Goal: Task Accomplishment & Management: Use online tool/utility

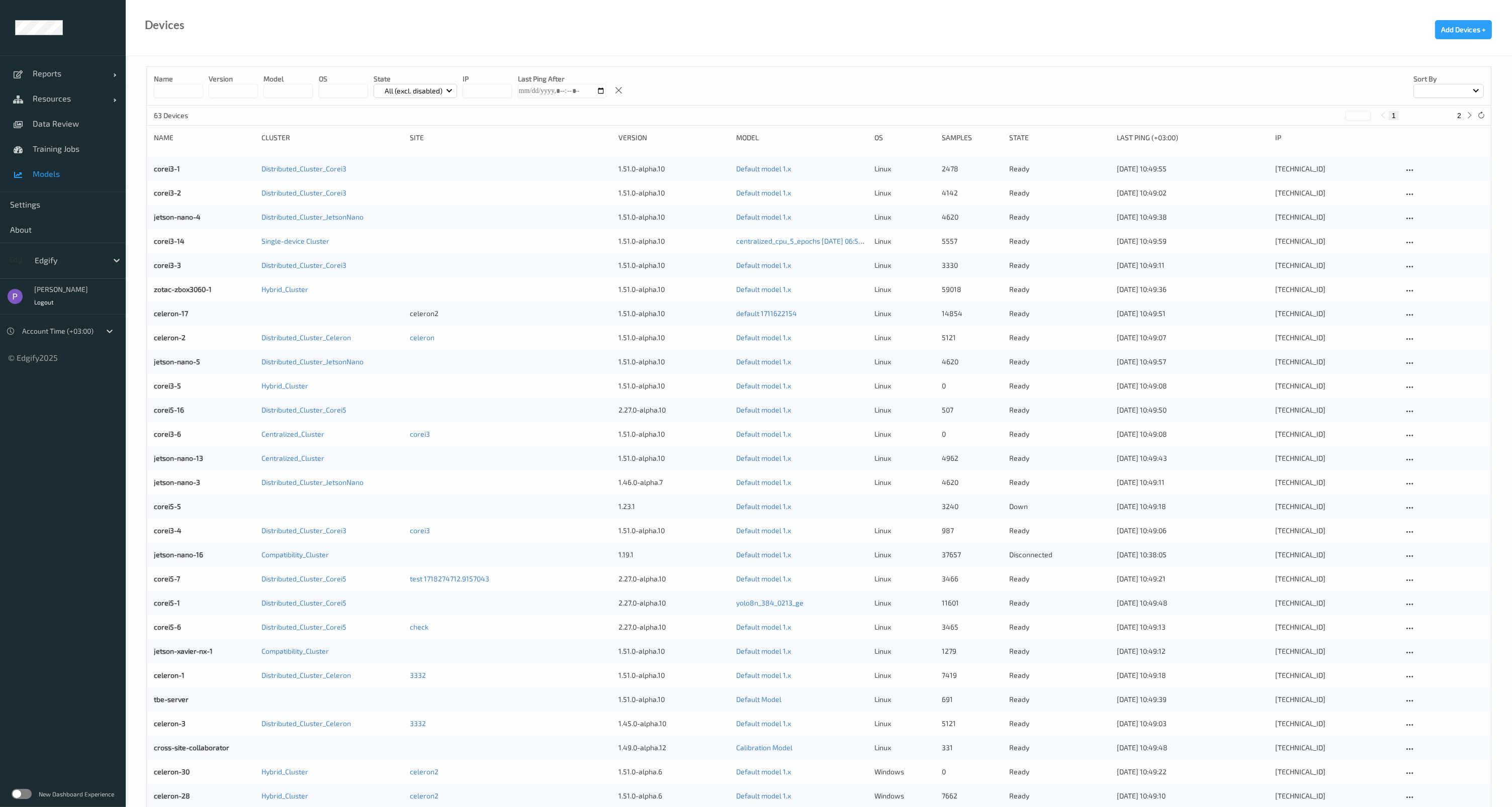
click at [36, 172] on span "Models" at bounding box center [74, 174] width 83 height 10
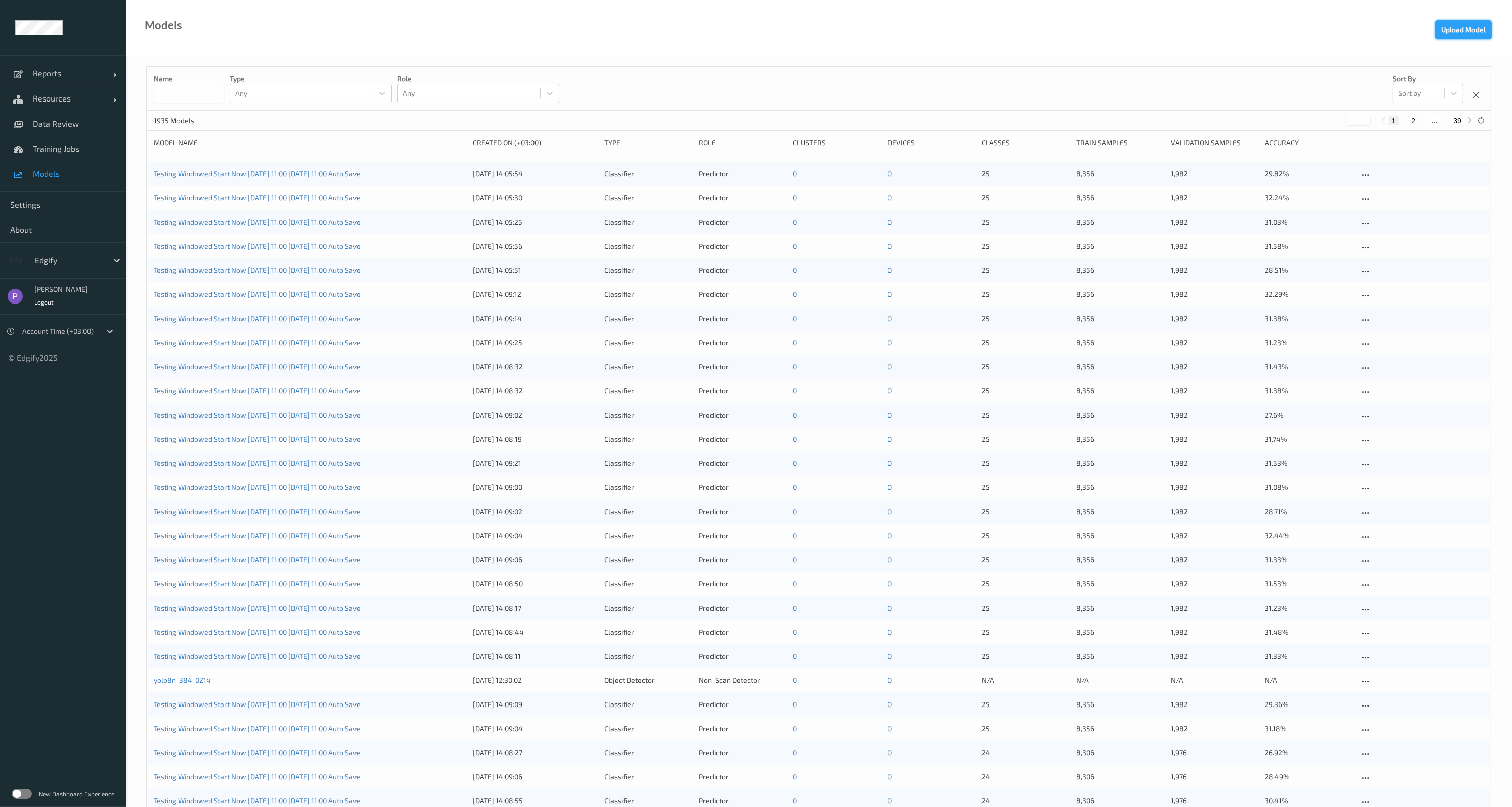
click at [1446, 27] on button "Upload Model" at bounding box center [1463, 30] width 57 height 19
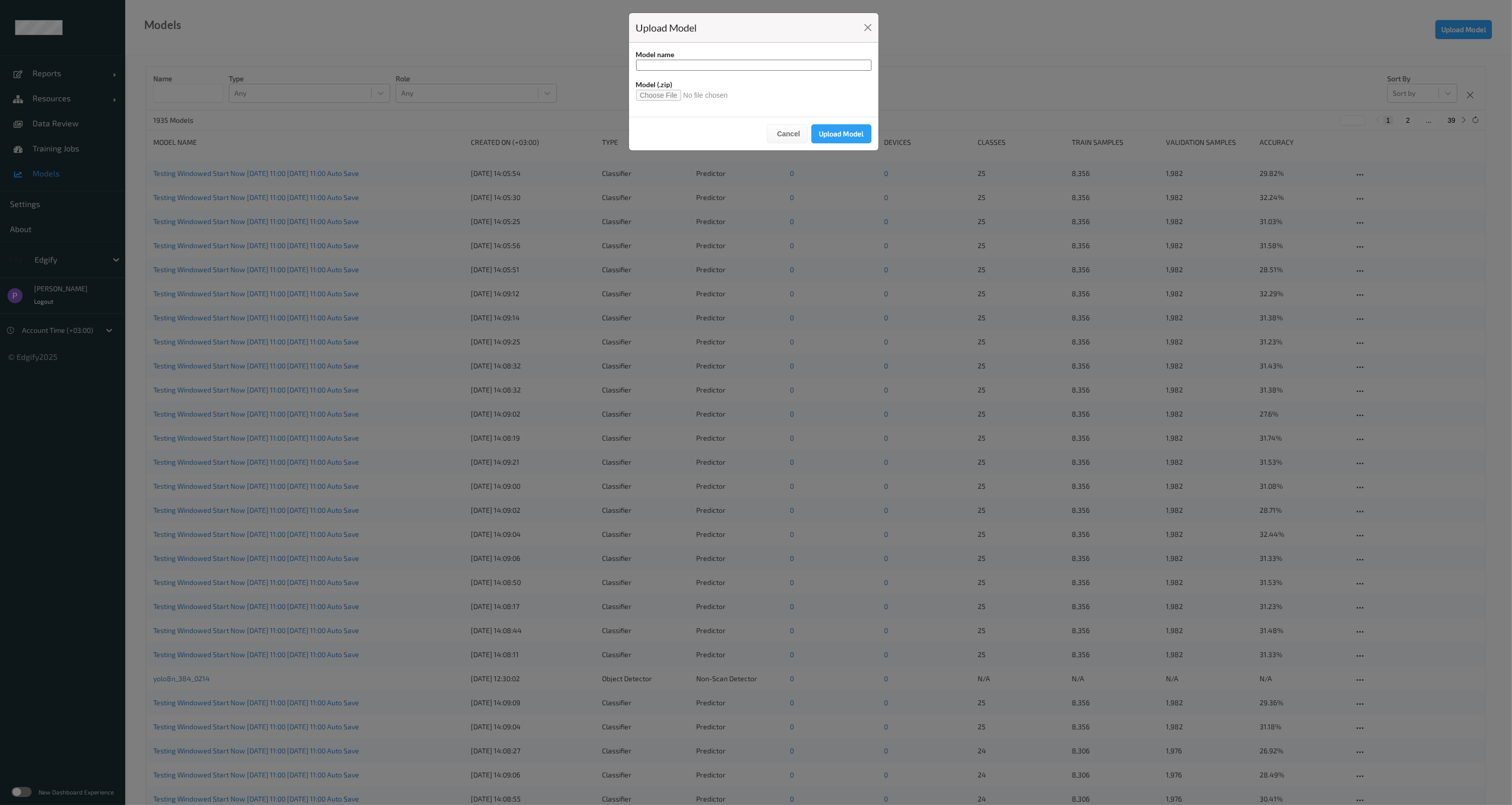
type input "**********"
click at [835, 130] on button "Upload Model" at bounding box center [842, 134] width 60 height 19
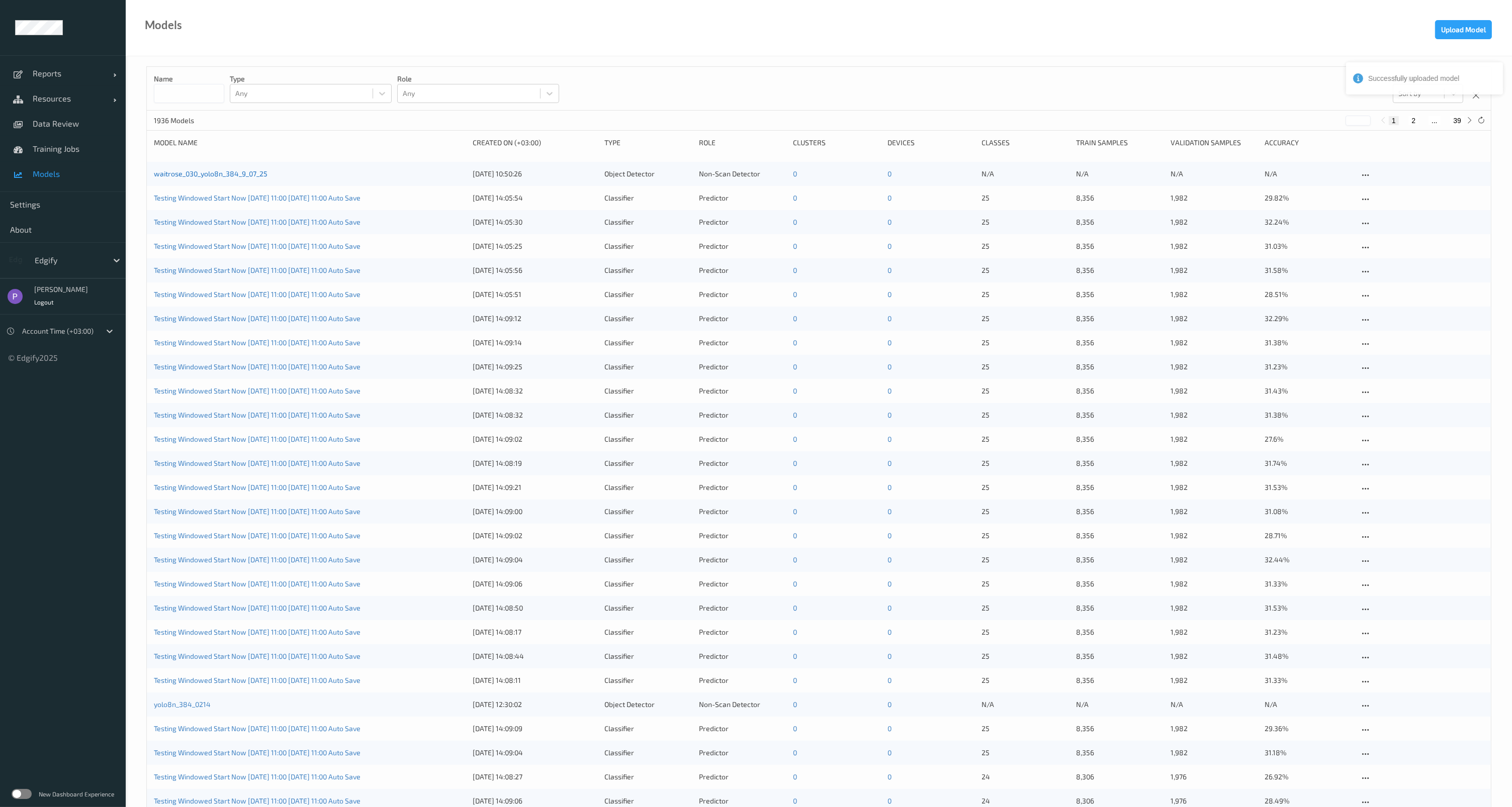
click at [231, 172] on link "waitrose_030_yolo8n_384_9_07_25" at bounding box center [210, 174] width 113 height 8
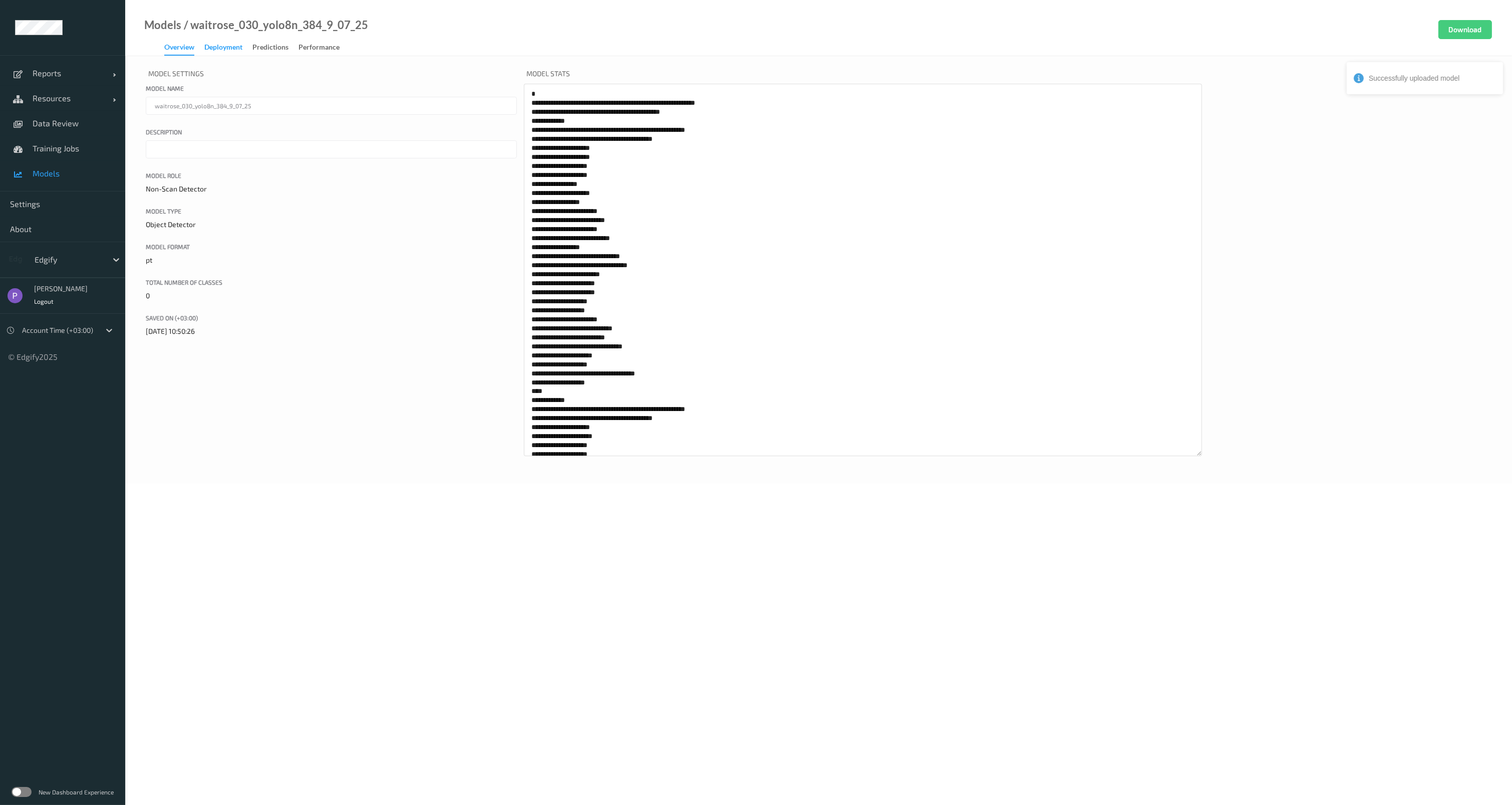
click at [233, 48] on div "Deployment" at bounding box center [224, 49] width 38 height 12
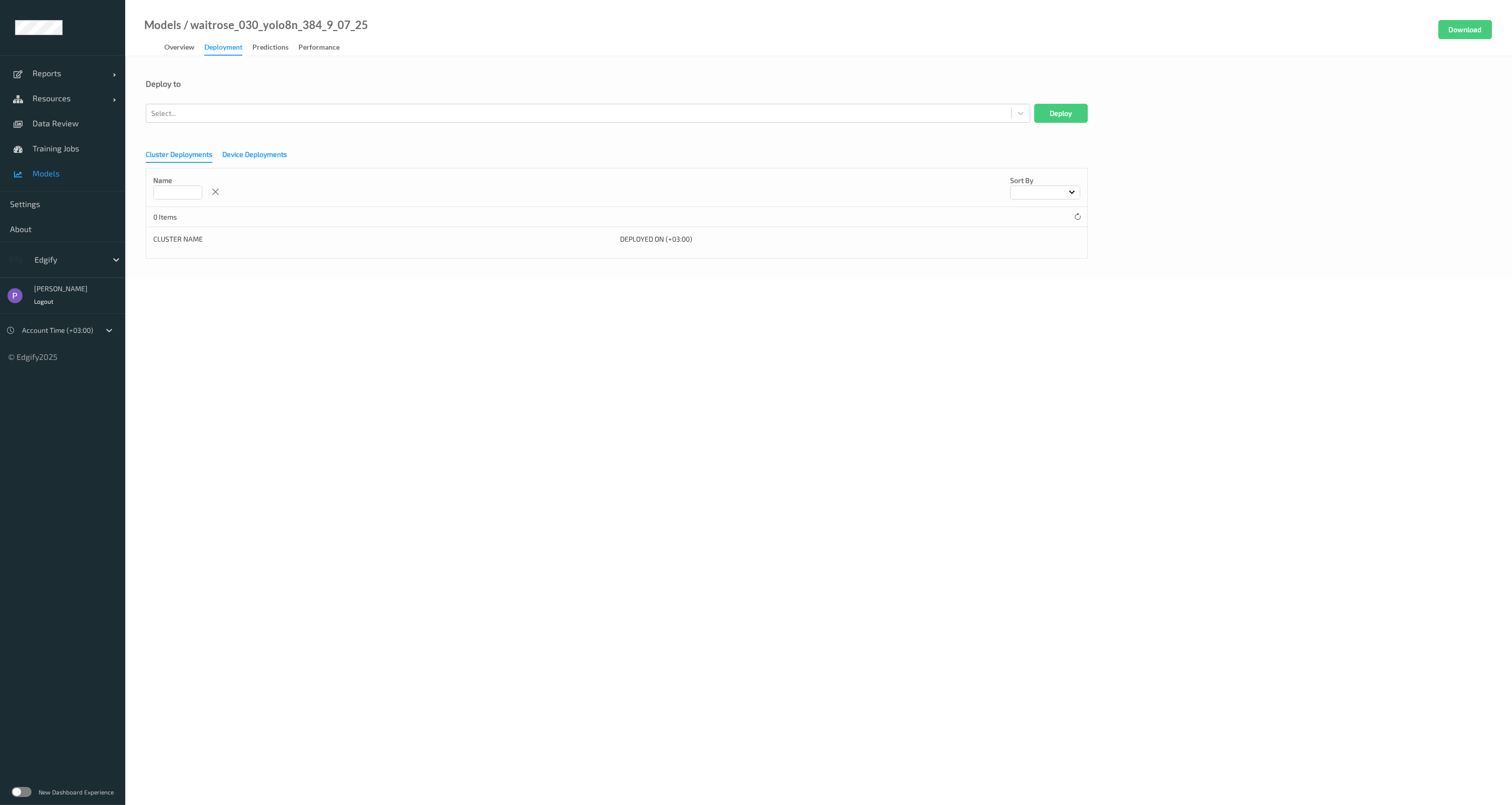
click at [242, 160] on div "Device Deployments" at bounding box center [255, 155] width 64 height 12
click at [231, 103] on div "Deploy to" at bounding box center [818, 91] width 1346 height 25
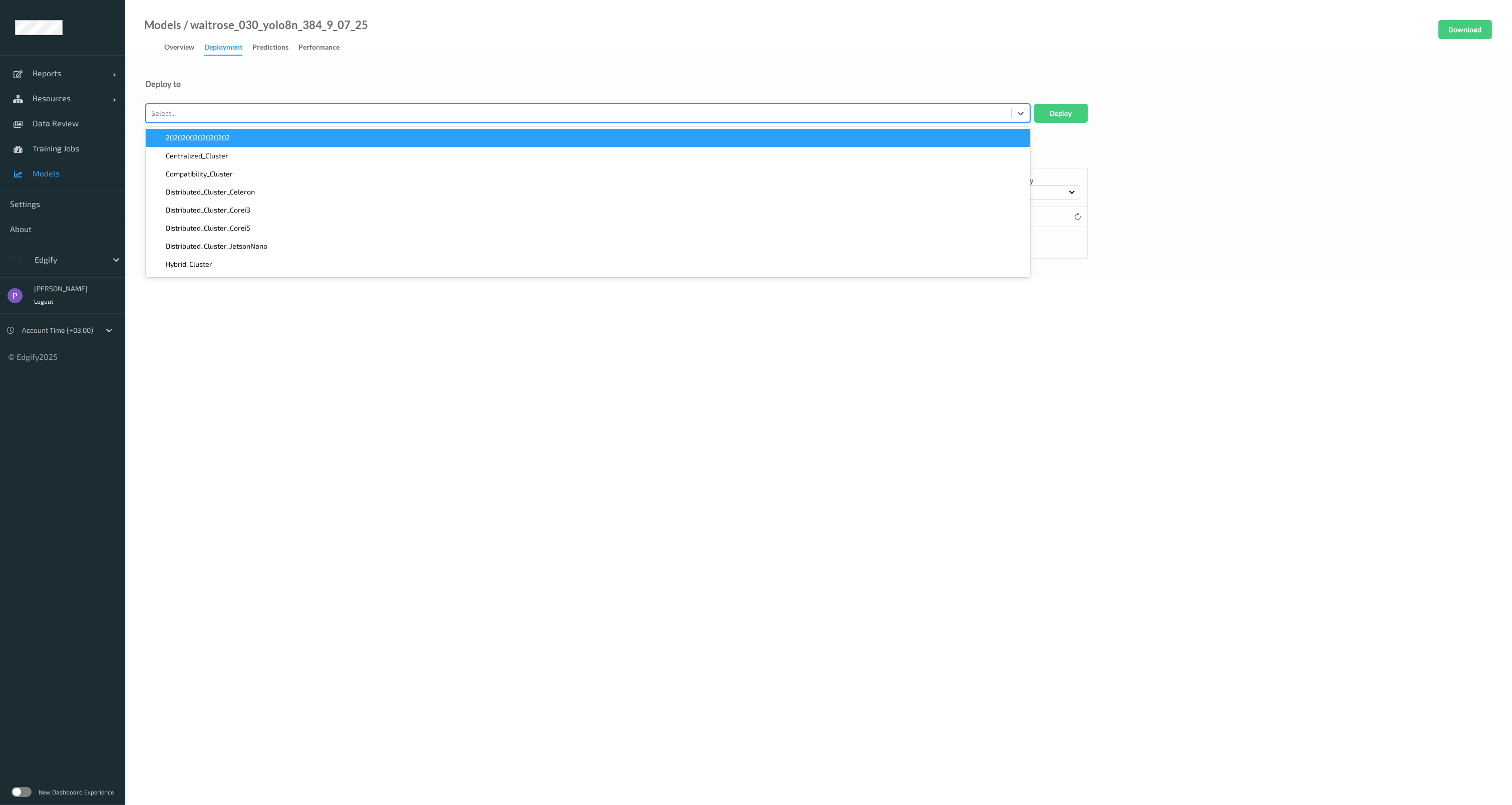
click at [230, 112] on div at bounding box center [579, 114] width 855 height 12
type input "Des"
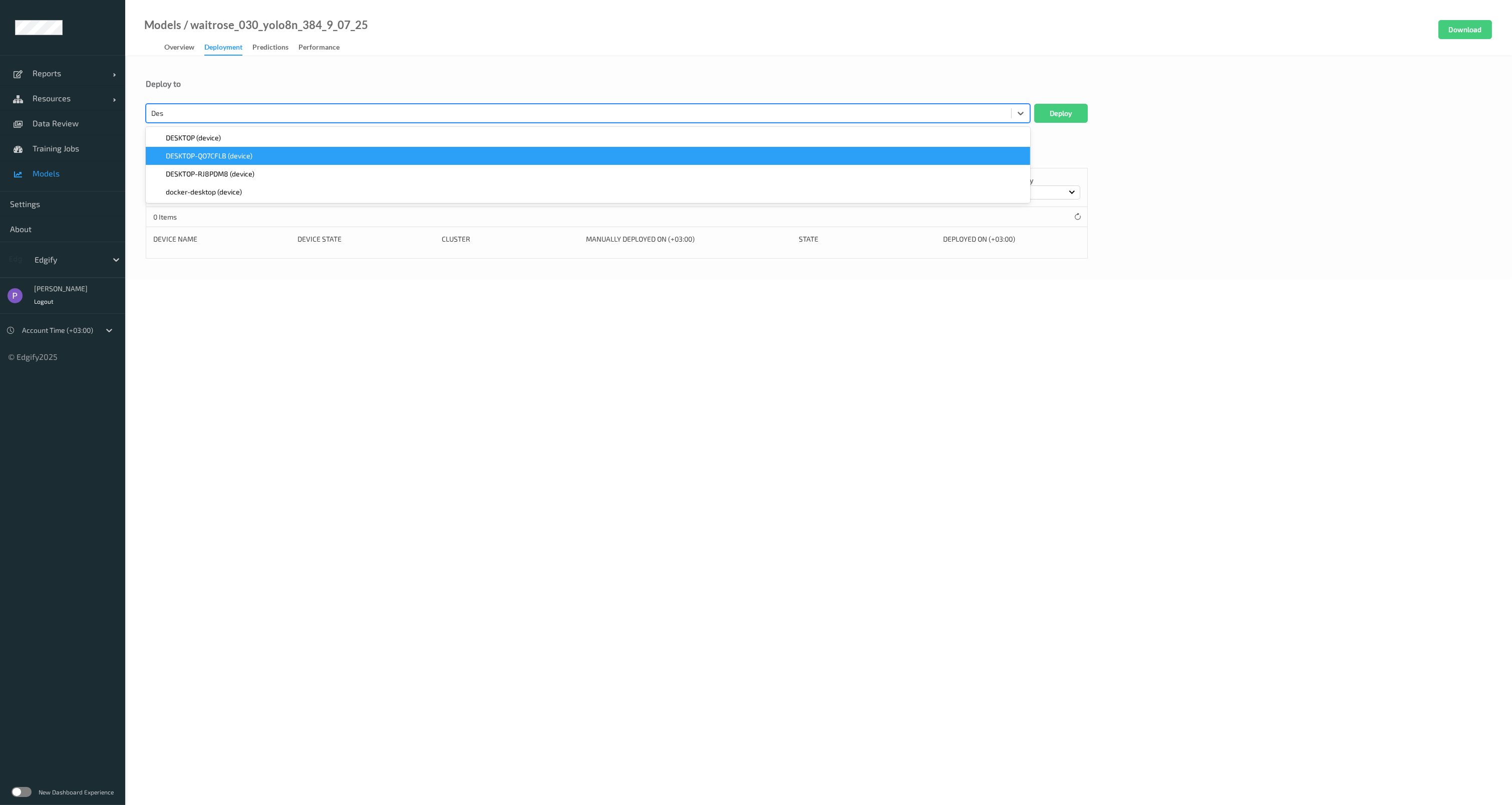
click at [237, 156] on span "DESKTOP-QO7CFLB (device)" at bounding box center [209, 155] width 87 height 10
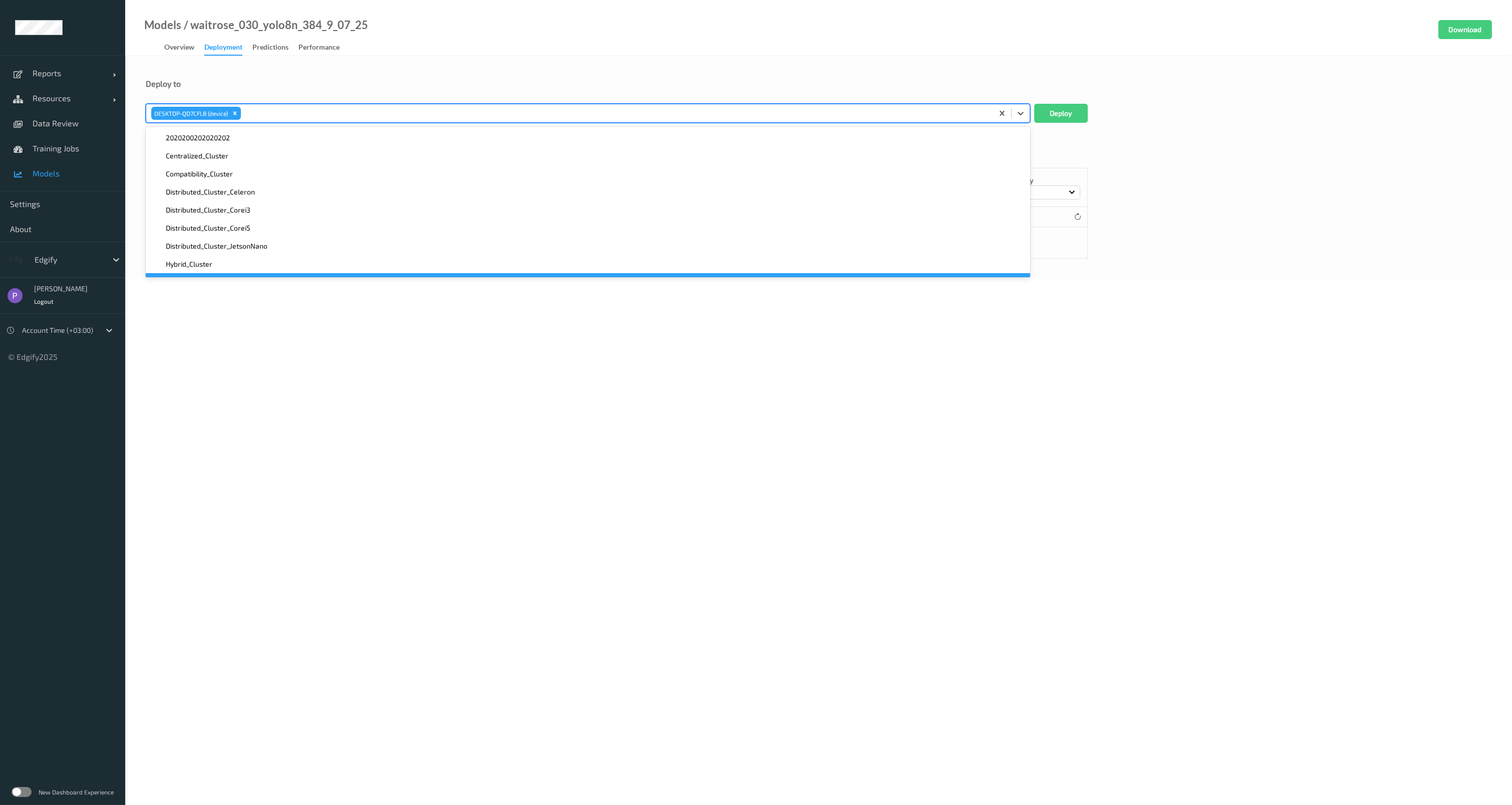
drag, startPoint x: 345, startPoint y: 359, endPoint x: 422, endPoint y: 296, distance: 99.5
click at [345, 359] on body "Reports Default Report Customized Report Resources Devices Clusters Sites Data …" at bounding box center [756, 402] width 1512 height 805
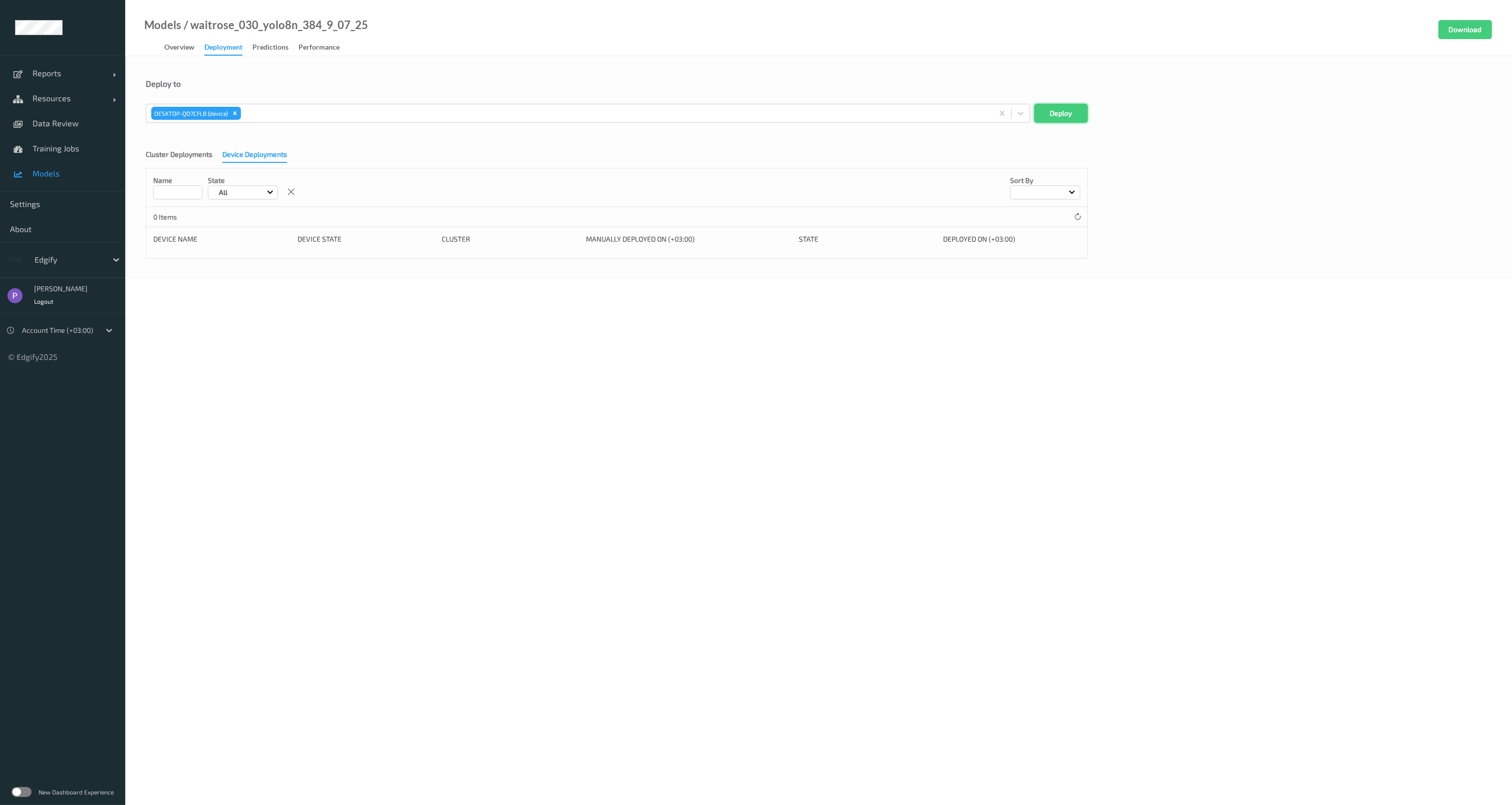
click at [1069, 110] on button "Deploy" at bounding box center [1061, 114] width 53 height 19
click at [618, 115] on div at bounding box center [579, 114] width 855 height 12
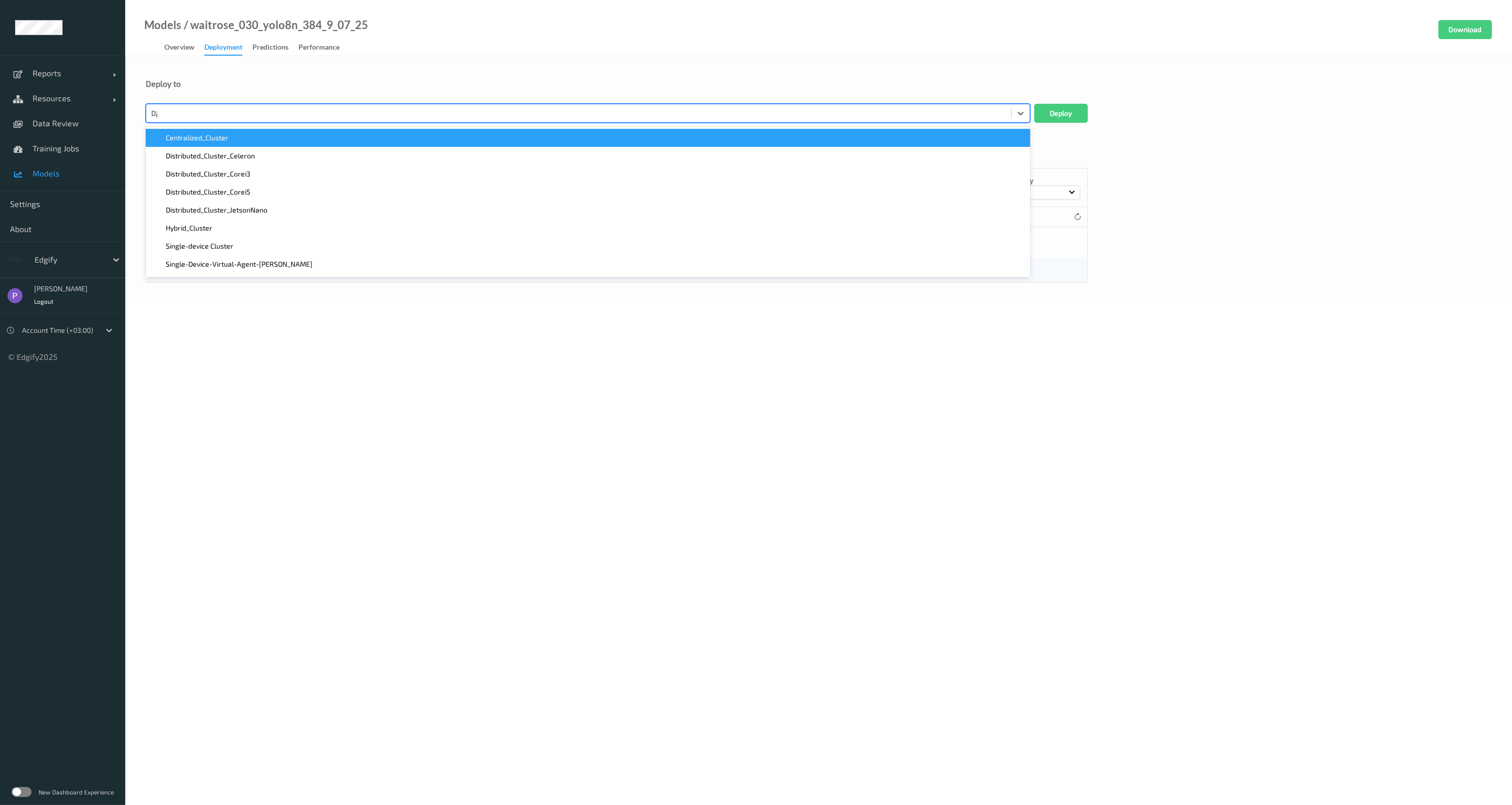
type input "Dקד"
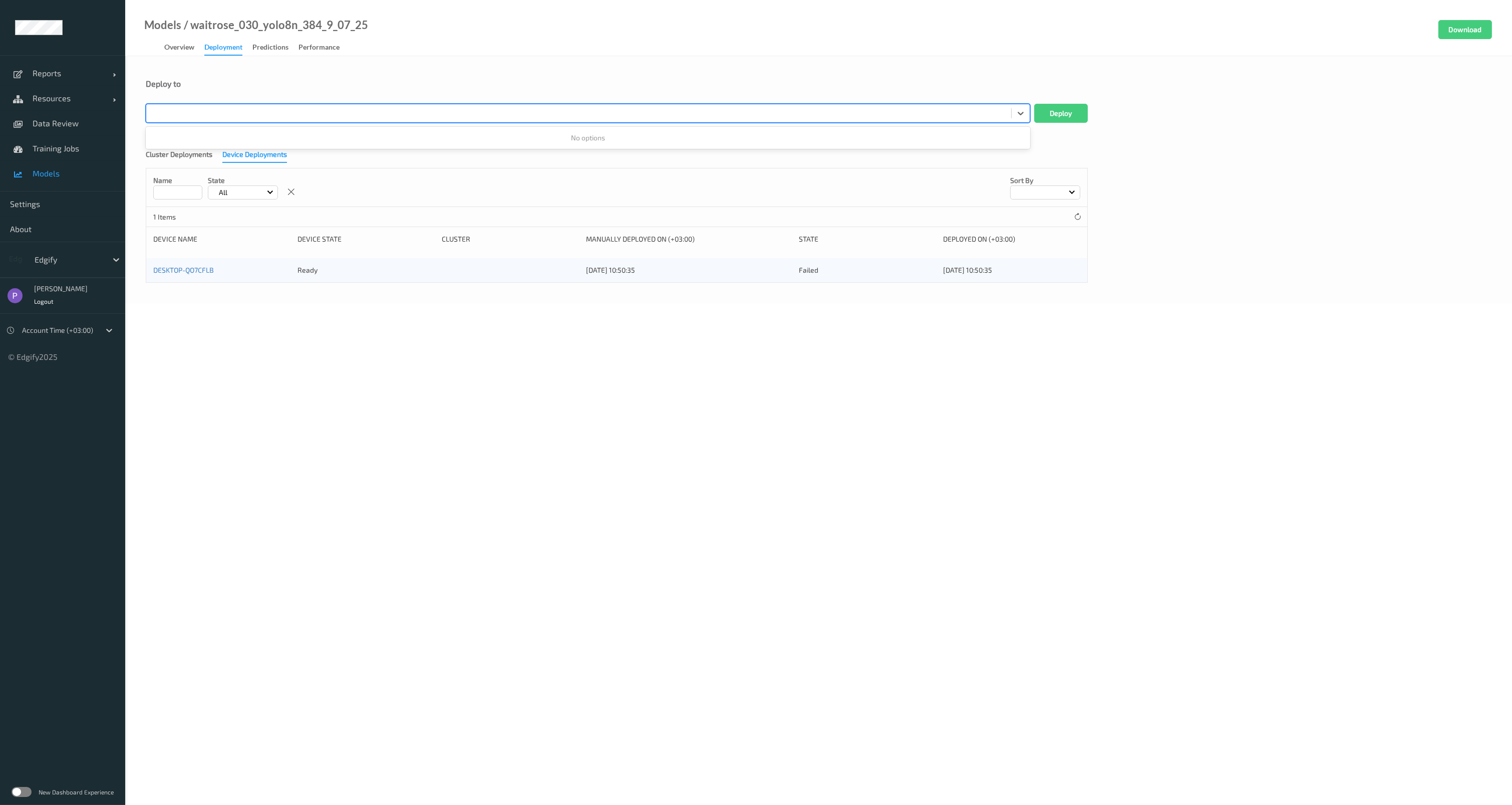
click at [404, 117] on div at bounding box center [579, 114] width 855 height 12
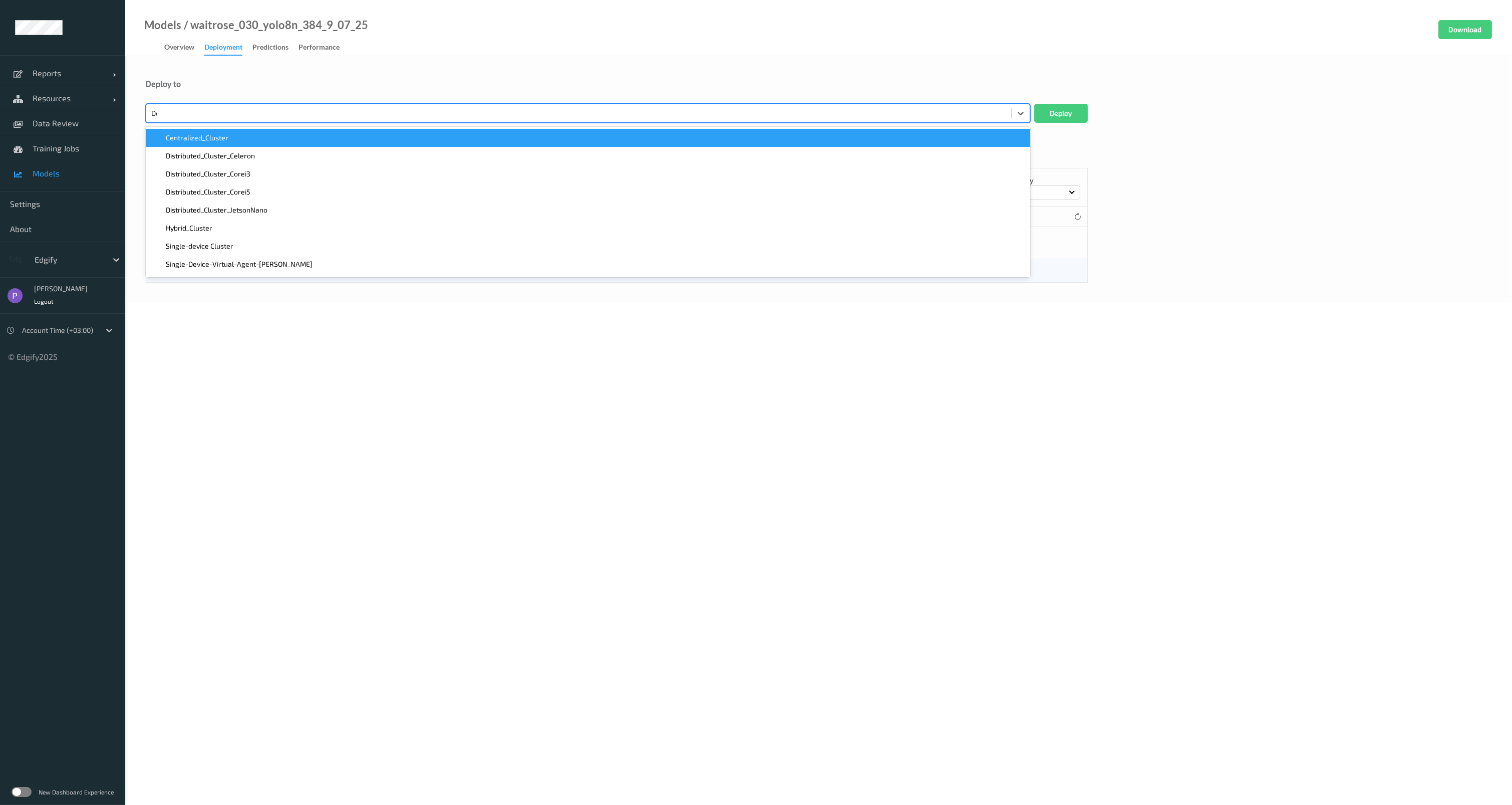
type input "Des"
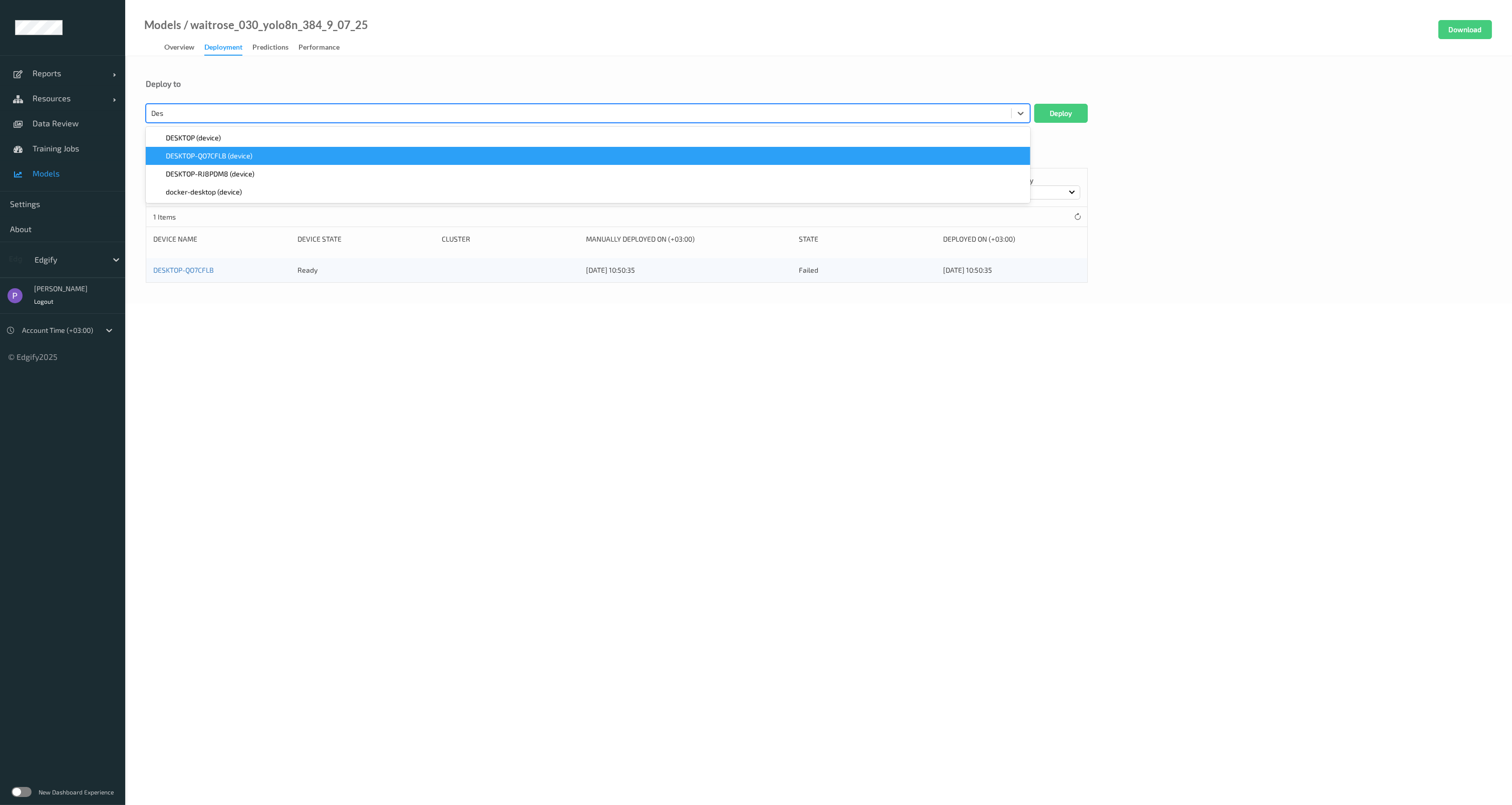
click at [365, 155] on div "DESKTOP-QO7CFLB (device)" at bounding box center [588, 155] width 872 height 10
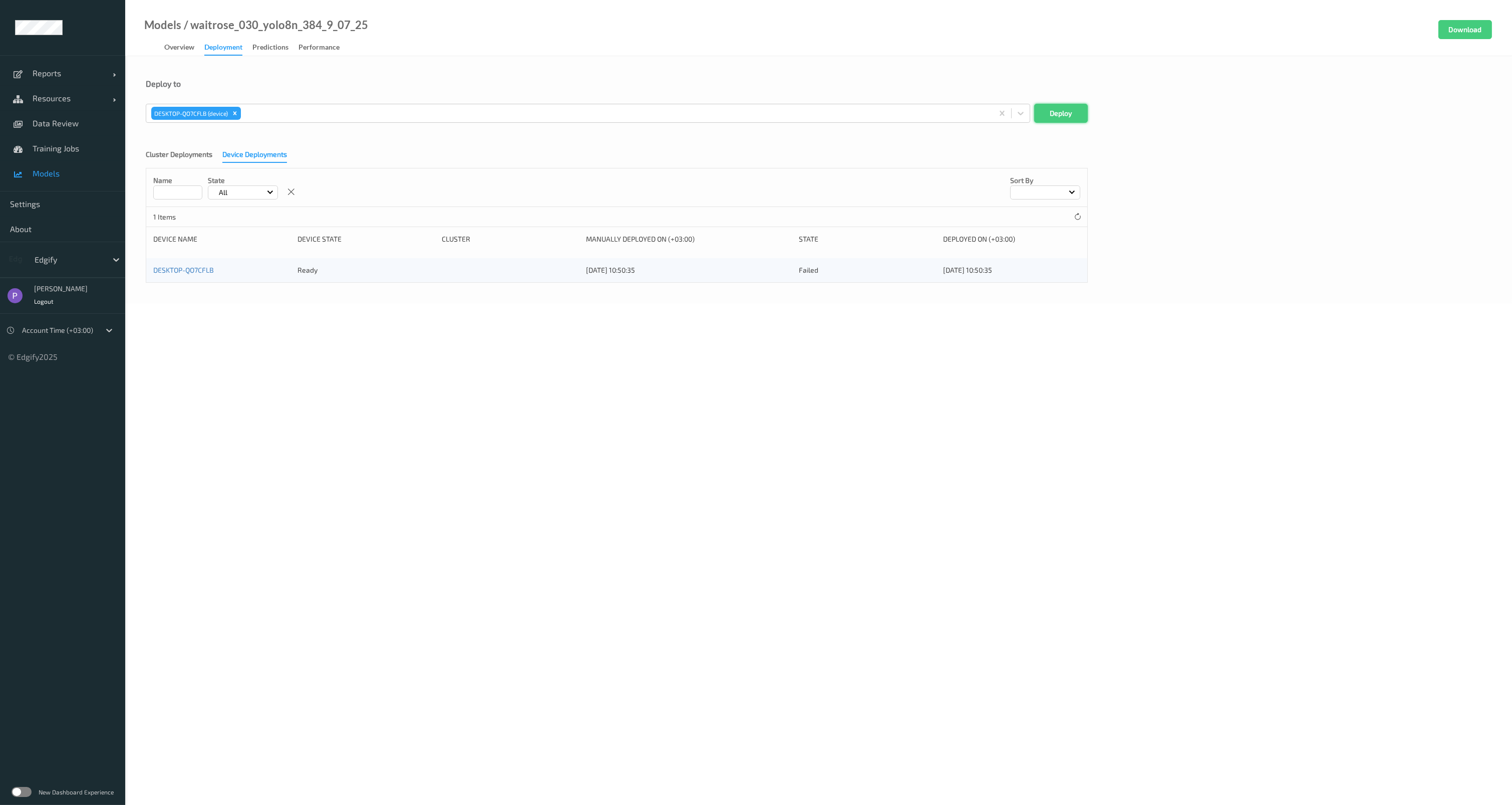
drag, startPoint x: 1108, startPoint y: 68, endPoint x: 1074, endPoint y: 110, distance: 54.0
click at [1106, 71] on div "Deploy to DESKTOP-QO7CFLB (device) Deploy Cluster Deployments Device Deployment…" at bounding box center [818, 179] width 1387 height 247
click at [1068, 118] on button "Deploy" at bounding box center [1061, 114] width 53 height 19
drag, startPoint x: 514, startPoint y: 128, endPoint x: 508, endPoint y: 120, distance: 10.0
click at [511, 127] on form "Deploy to Select... Deploy Cluster Deployments Device Deployments Name State Al…" at bounding box center [818, 181] width 1346 height 204
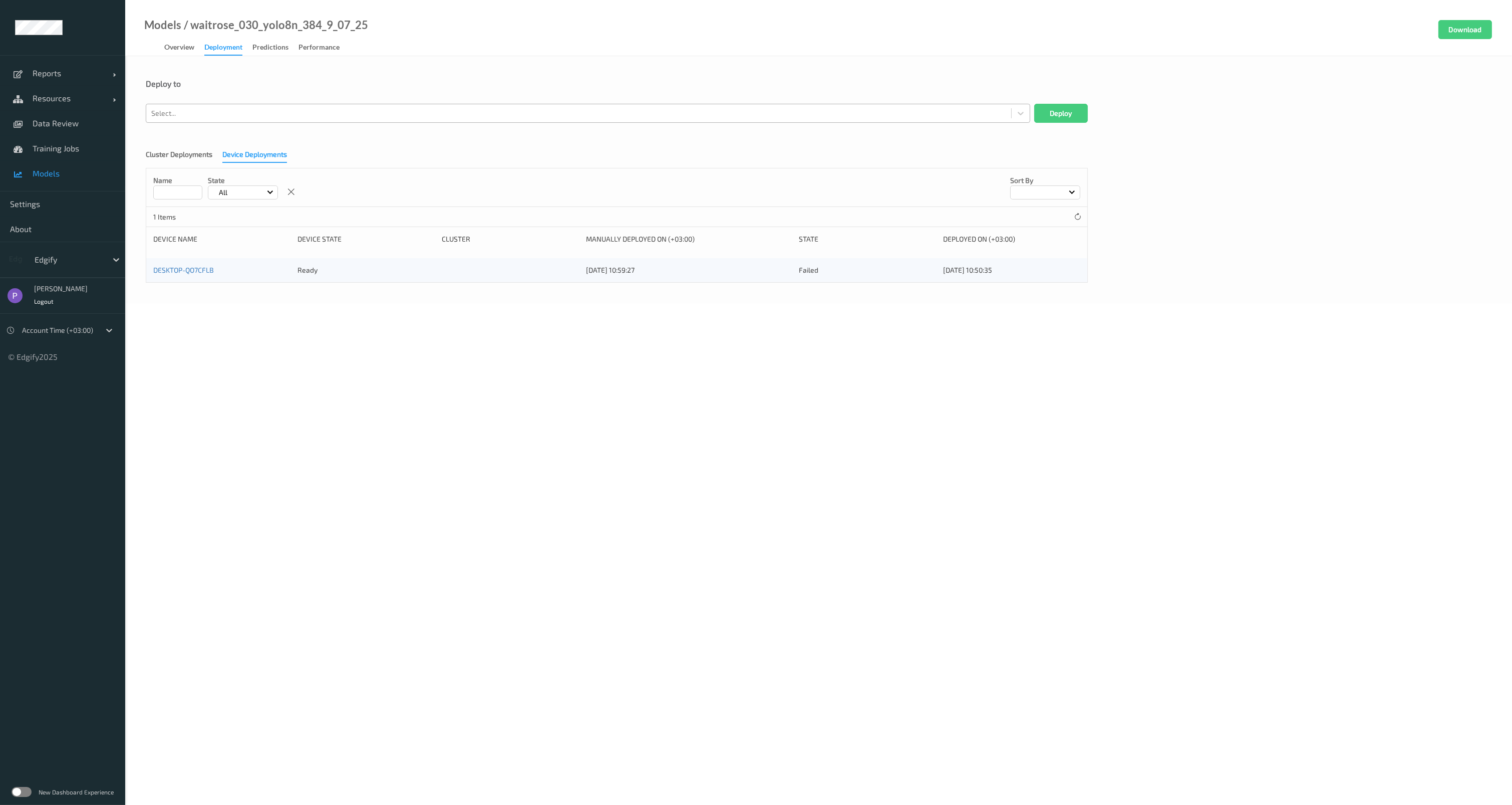
click at [506, 113] on div at bounding box center [579, 114] width 855 height 12
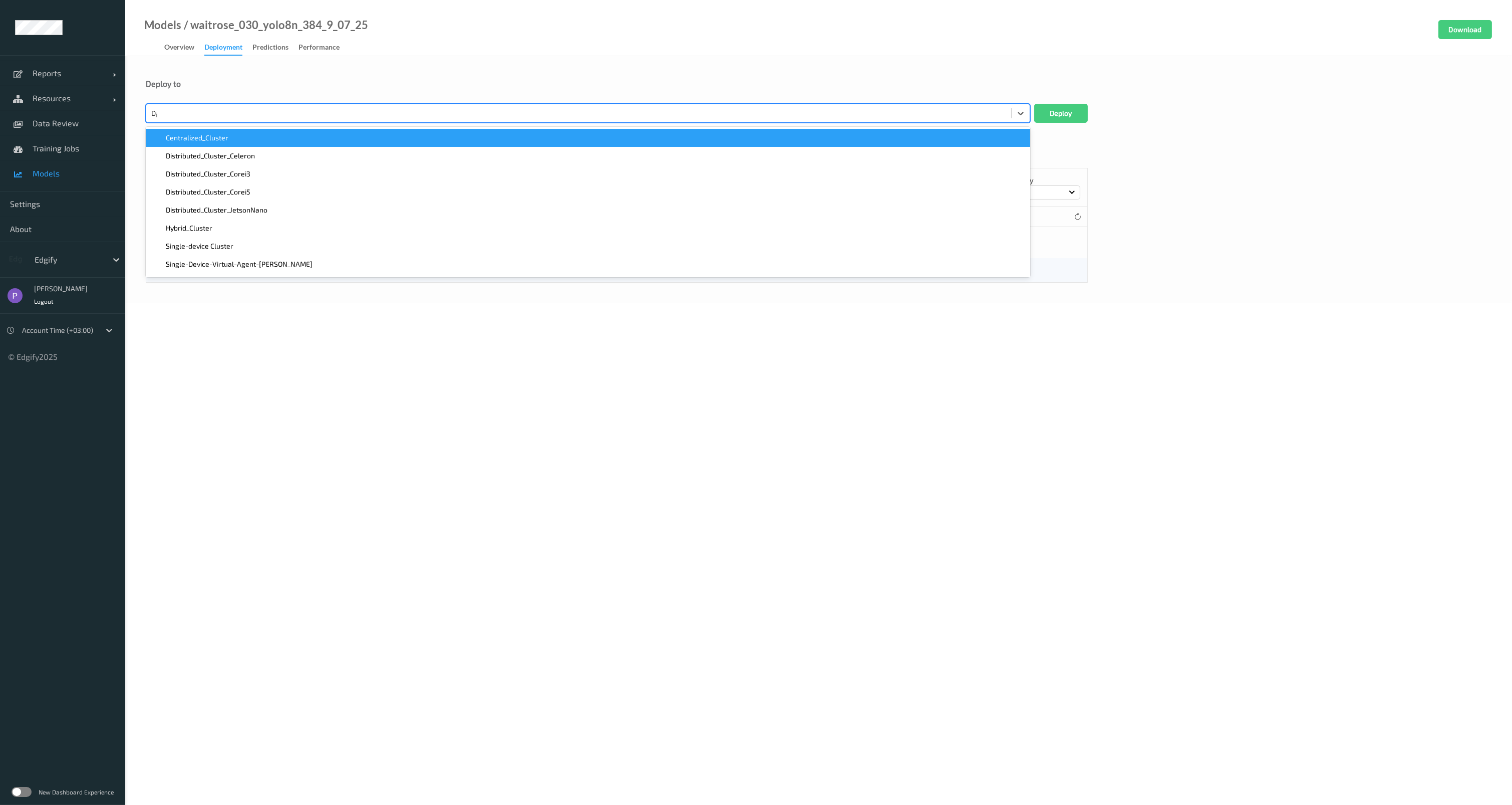
type input "Dקד"
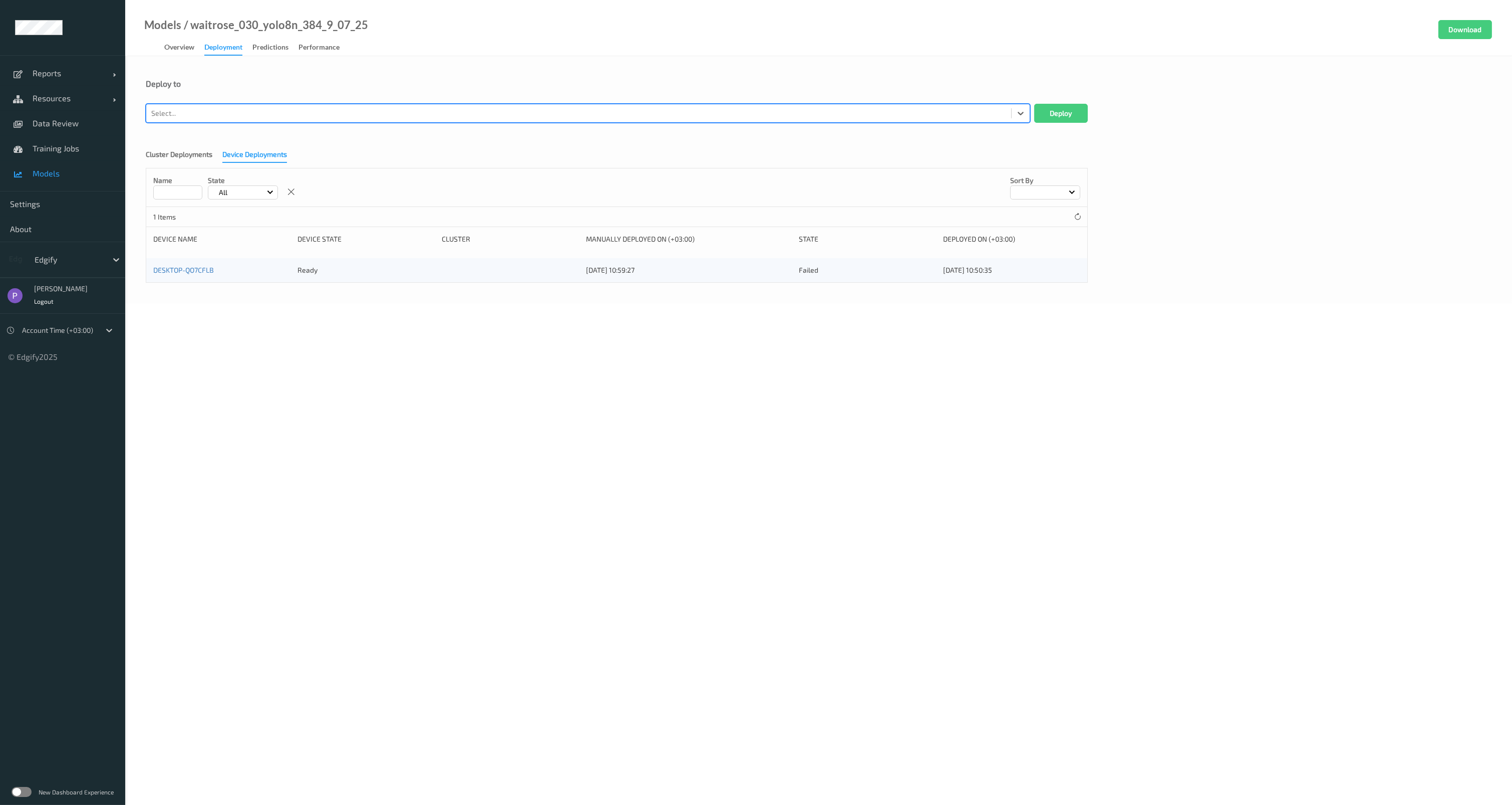
click at [343, 114] on div at bounding box center [579, 114] width 855 height 12
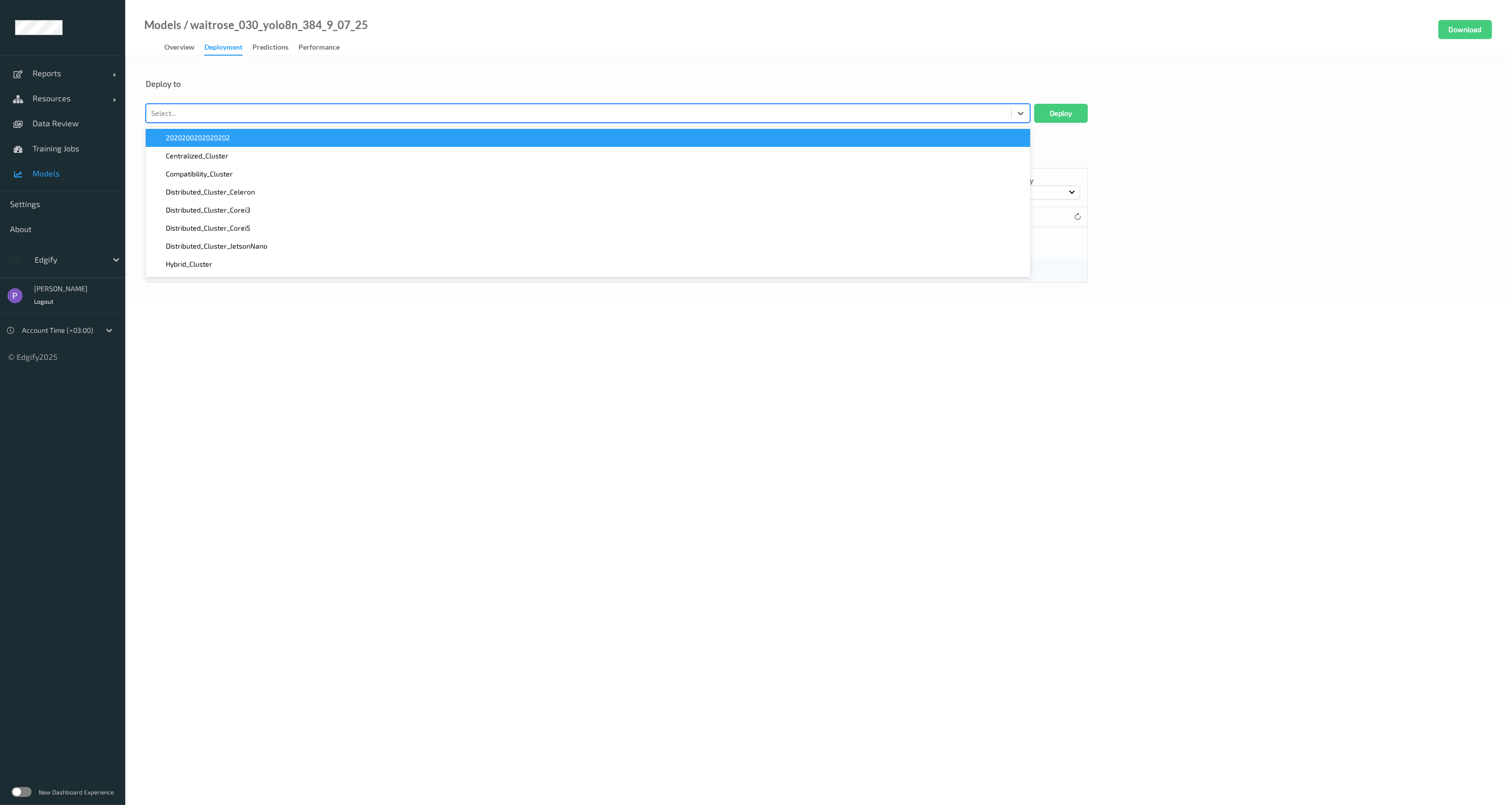
click at [325, 118] on div at bounding box center [579, 114] width 855 height 12
type input "Des"
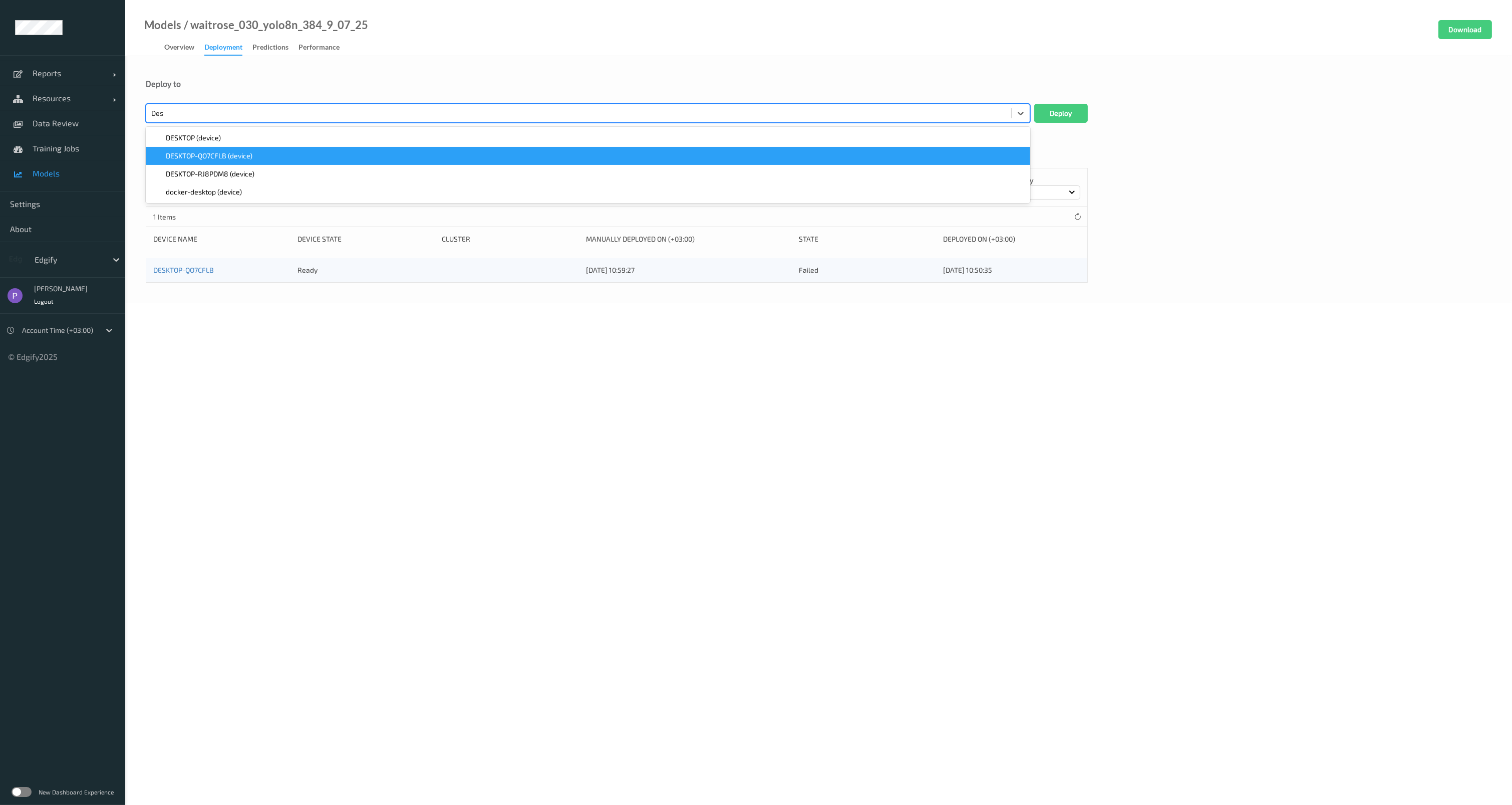
click at [259, 159] on div "DESKTOP-QO7CFLB (device)" at bounding box center [588, 155] width 872 height 10
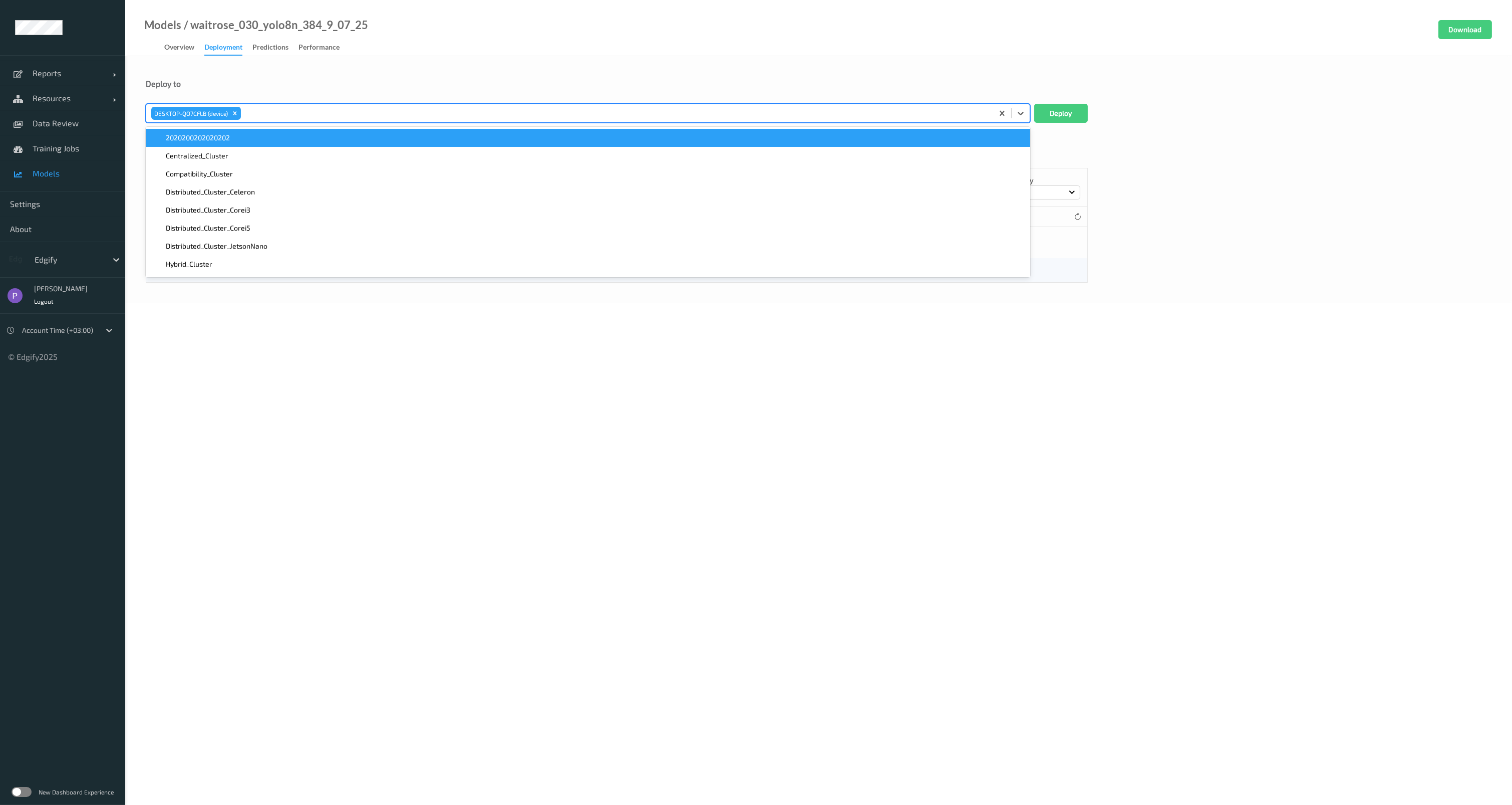
click at [700, 64] on div "Deploy to option DESKTOP-QO7CFLB (device), selected. option 2020200202020202 fo…" at bounding box center [818, 179] width 1387 height 247
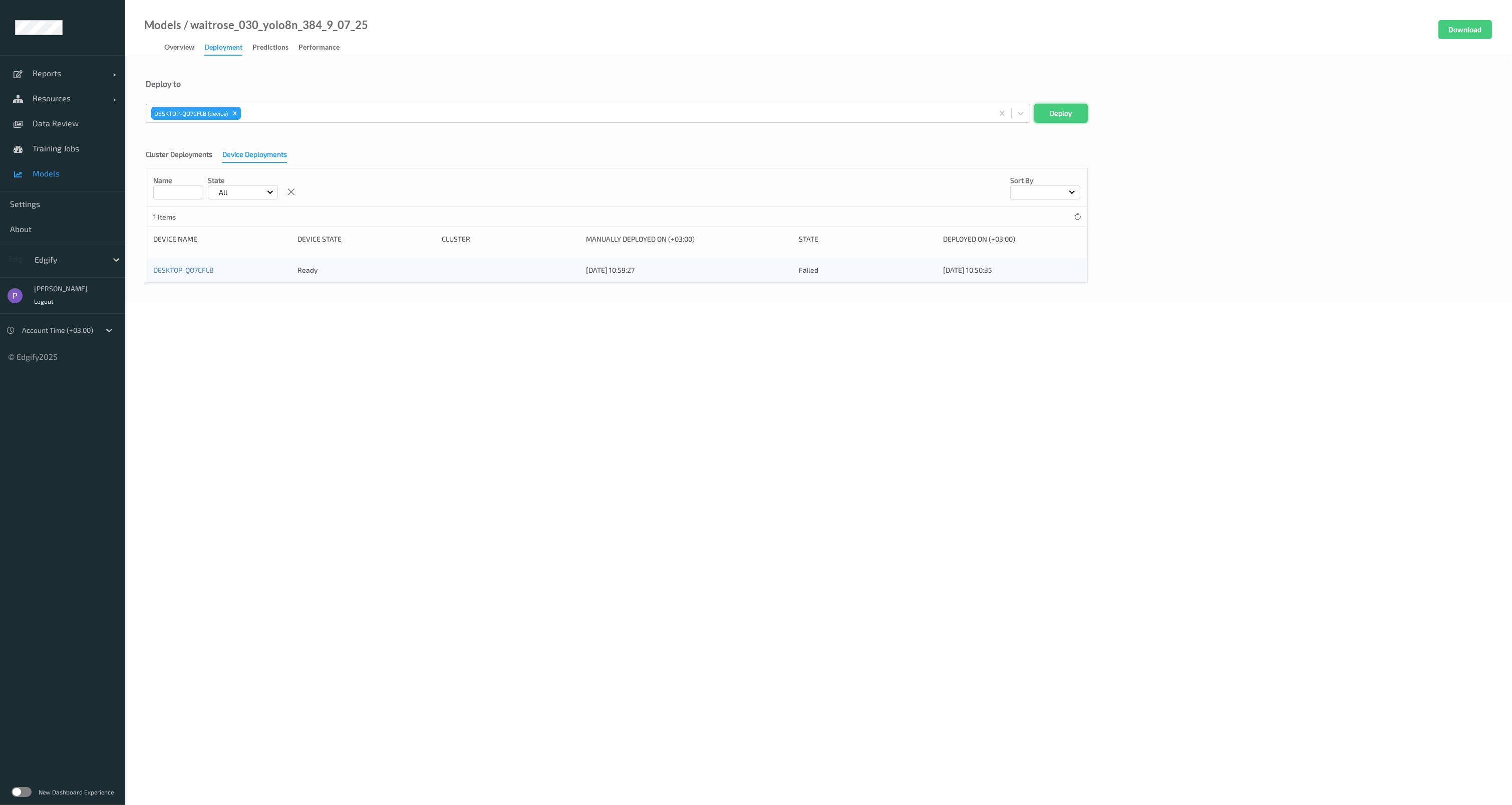
click at [1065, 113] on button "Deploy" at bounding box center [1061, 114] width 53 height 19
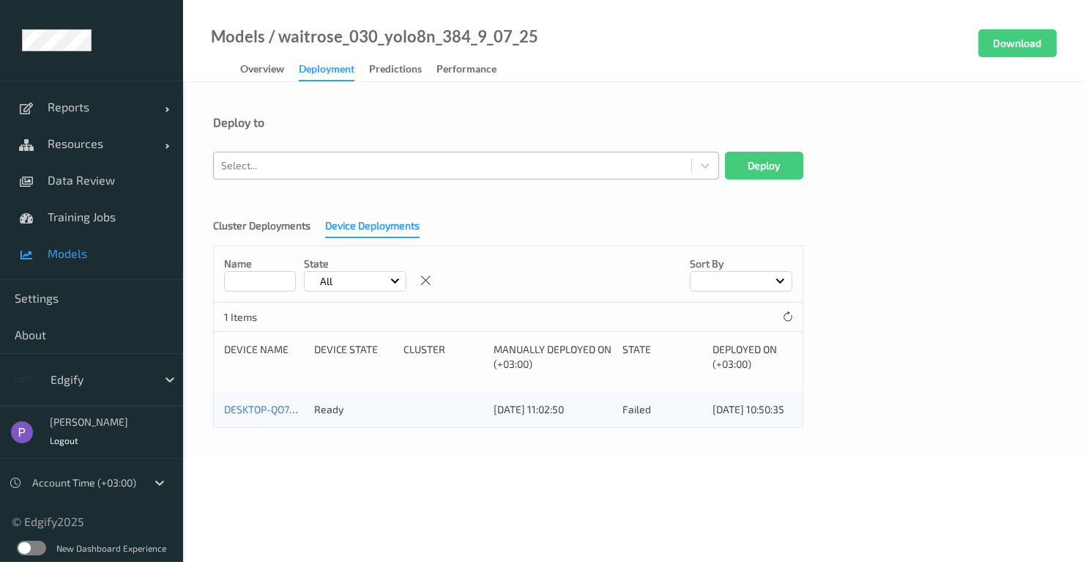
click at [426, 173] on div at bounding box center [452, 166] width 463 height 18
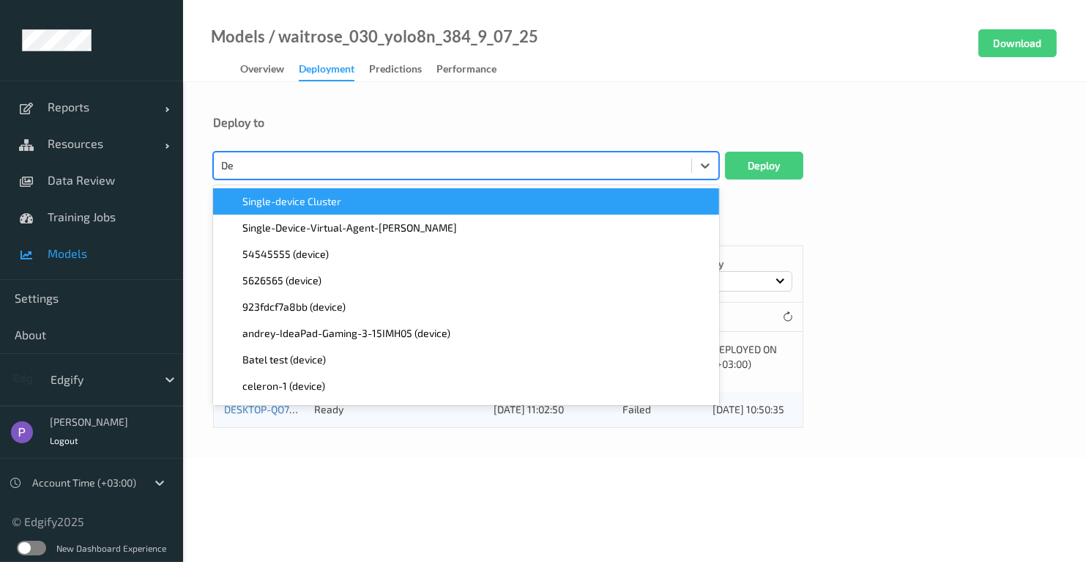
type input "Des"
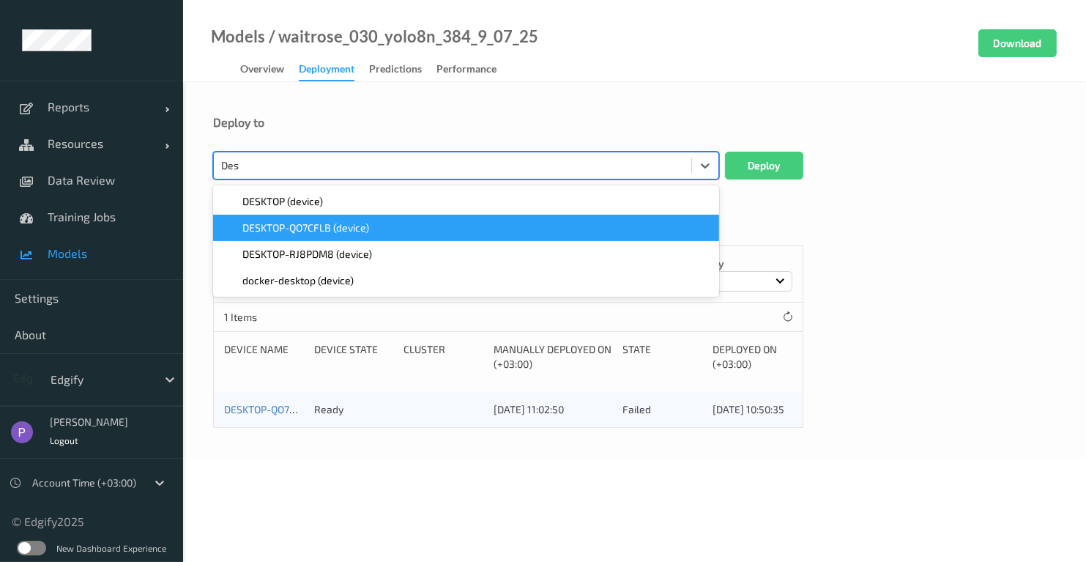
click at [342, 224] on span "DESKTOP-QO7CFLB (device)" at bounding box center [305, 227] width 127 height 15
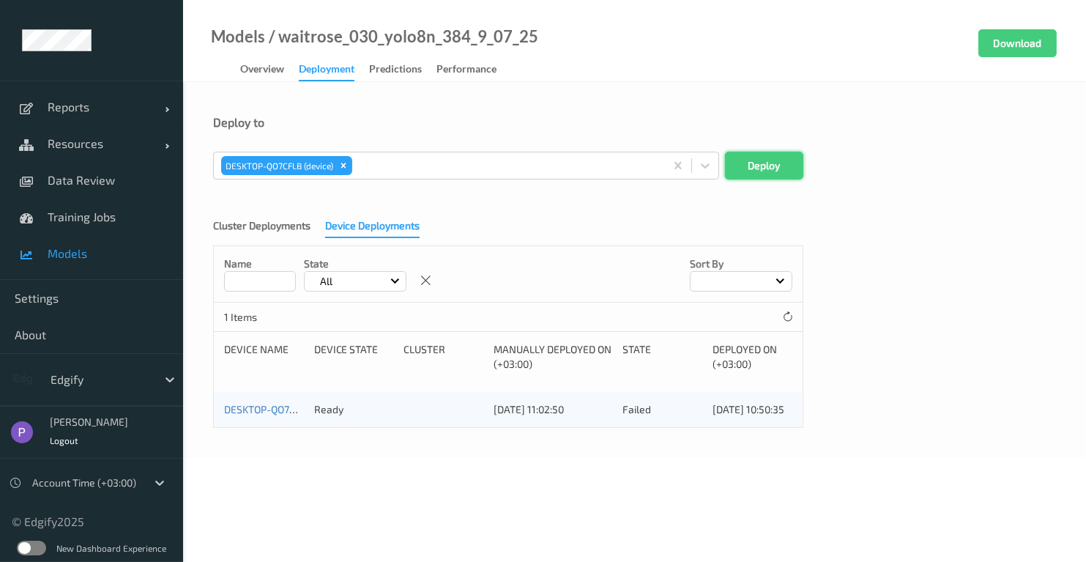
click at [779, 162] on button "Deploy" at bounding box center [764, 166] width 78 height 28
